Goal: Communication & Community: Answer question/provide support

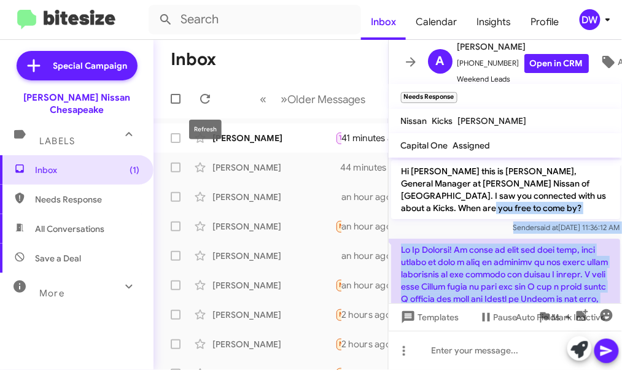
scroll to position [44, 0]
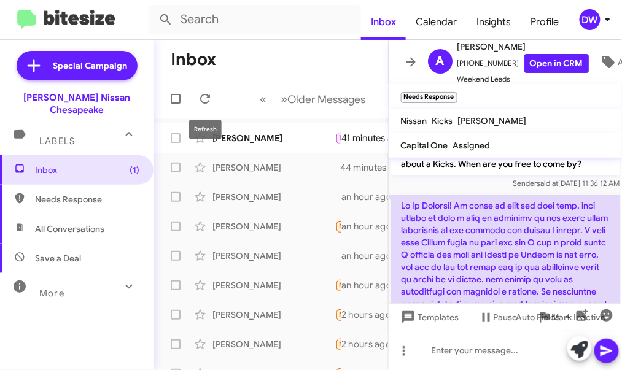
click at [212, 113] on mat-tooltip-component "Refresh" at bounding box center [206, 129] width 50 height 37
click at [201, 99] on icon at bounding box center [205, 98] width 15 height 15
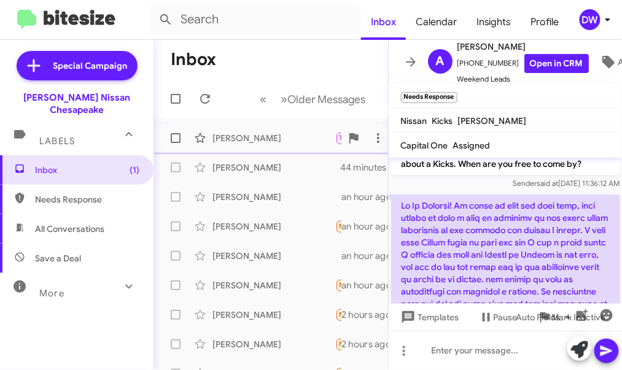
click at [254, 147] on div "[PERSON_NAME] Try Pausing Needs Response Maybe next week we don't live there bu…" at bounding box center [270, 138] width 215 height 25
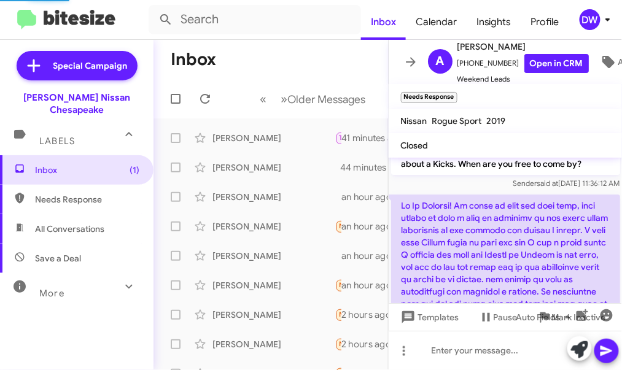
scroll to position [131, 0]
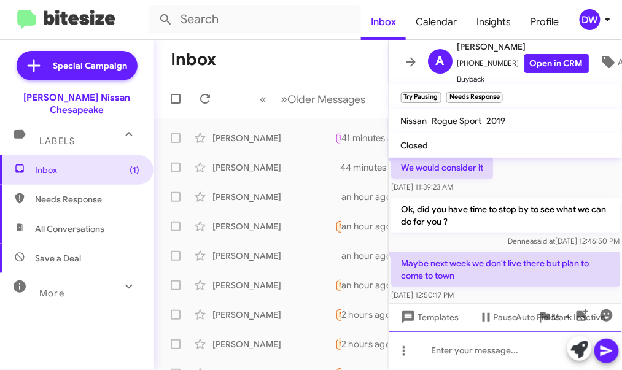
click at [447, 351] on div at bounding box center [506, 350] width 234 height 39
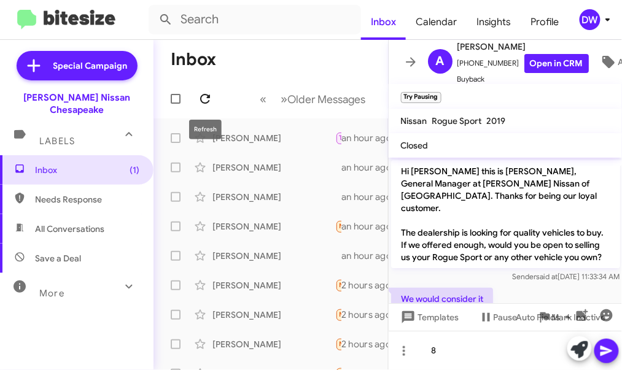
click at [202, 96] on icon at bounding box center [205, 99] width 10 height 10
click at [247, 144] on div "[PERSON_NAME]" at bounding box center [273, 138] width 123 height 12
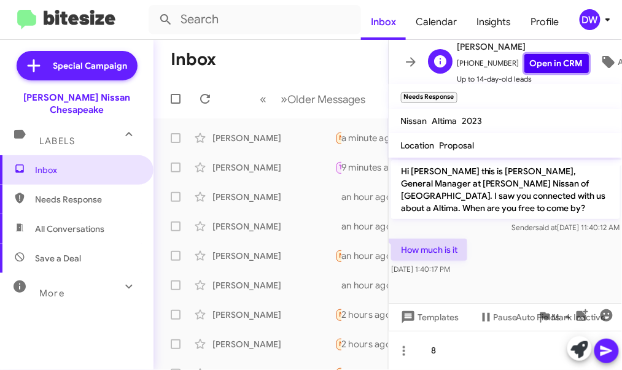
click at [543, 69] on link "Open in CRM" at bounding box center [556, 63] width 64 height 19
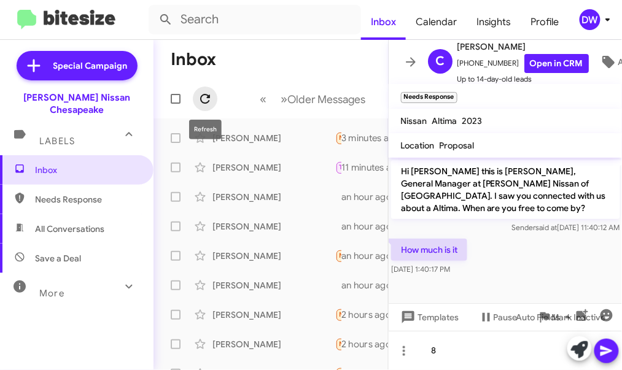
click at [203, 98] on icon at bounding box center [205, 98] width 15 height 15
click at [209, 96] on icon at bounding box center [205, 99] width 10 height 10
click at [207, 101] on icon at bounding box center [205, 98] width 15 height 15
click at [207, 94] on icon at bounding box center [205, 98] width 15 height 15
click at [208, 90] on button at bounding box center [205, 99] width 25 height 25
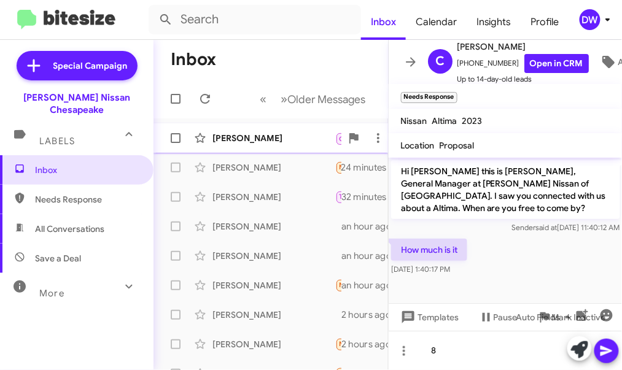
click at [236, 130] on div "[PERSON_NAME] Call Them Needs Response Inbound Call a few seconds ago" at bounding box center [270, 138] width 215 height 25
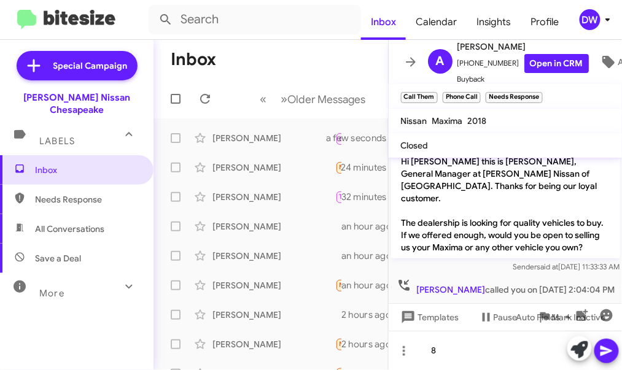
scroll to position [10, 0]
click at [548, 62] on link "Open in CRM" at bounding box center [556, 63] width 64 height 19
